Goal: Information Seeking & Learning: Learn about a topic

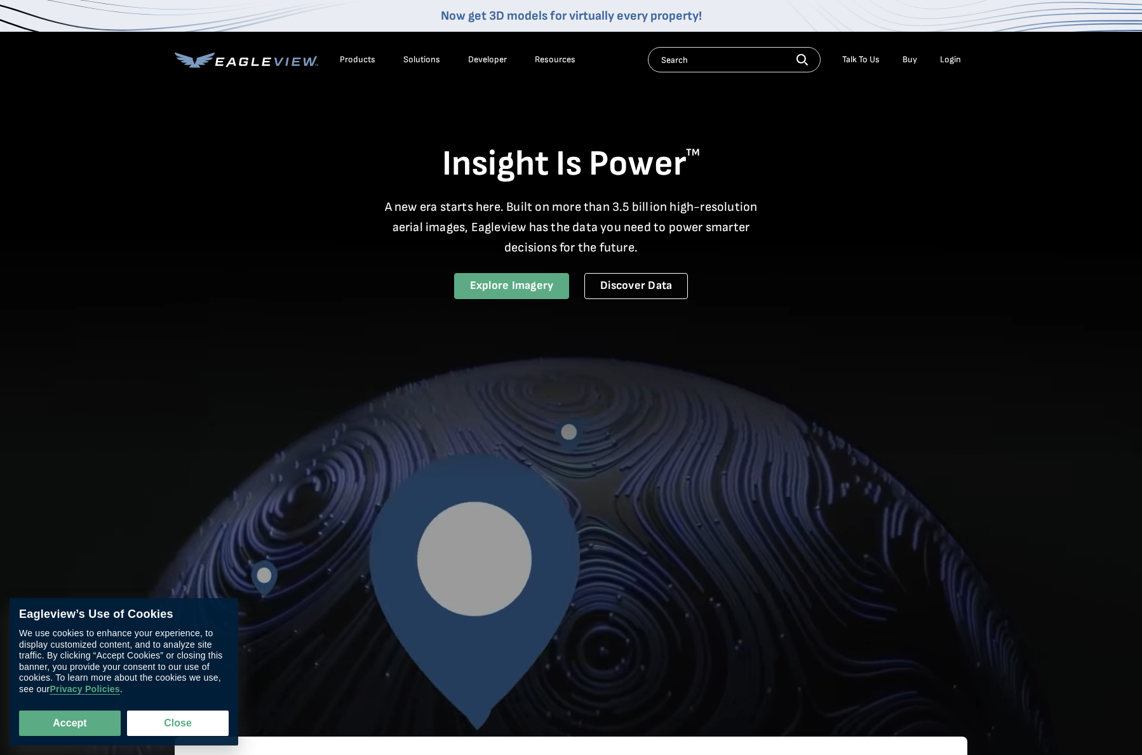
click at [492, 288] on link "Explore Imagery" at bounding box center [512, 286] width 116 height 26
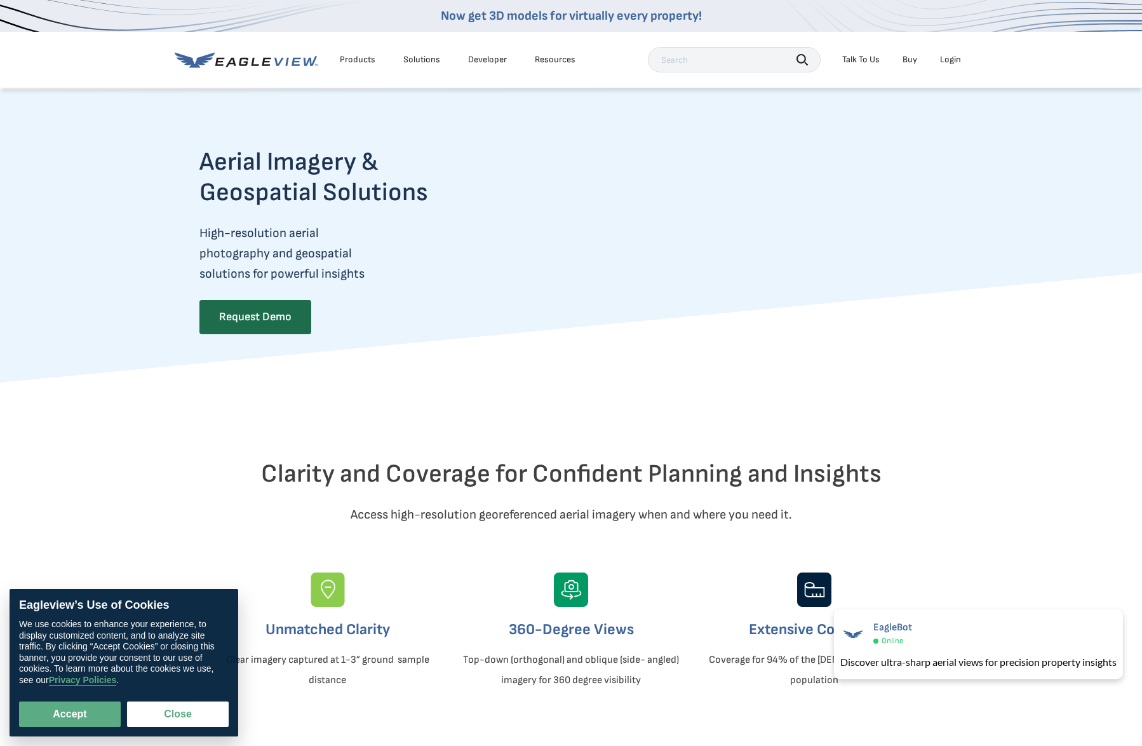
click at [363, 60] on div "Products" at bounding box center [358, 59] width 36 height 11
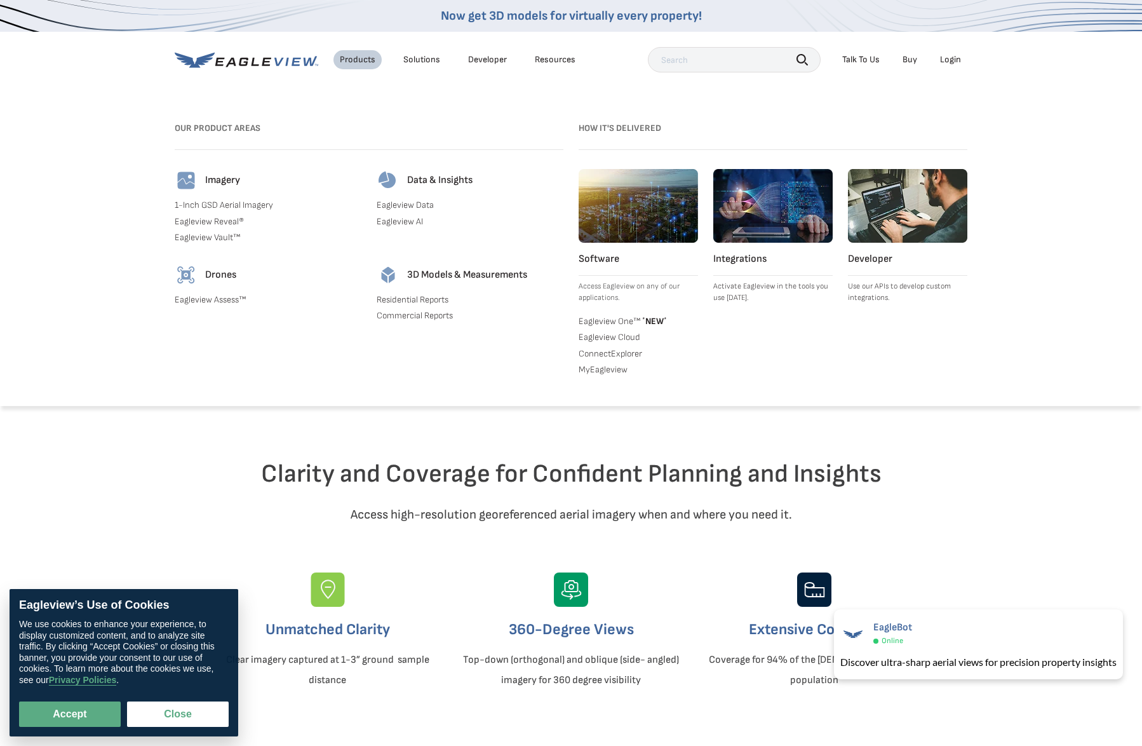
click at [237, 206] on link "1-Inch GSD Aerial Imagery" at bounding box center [268, 204] width 187 height 11
